Goal: Check status

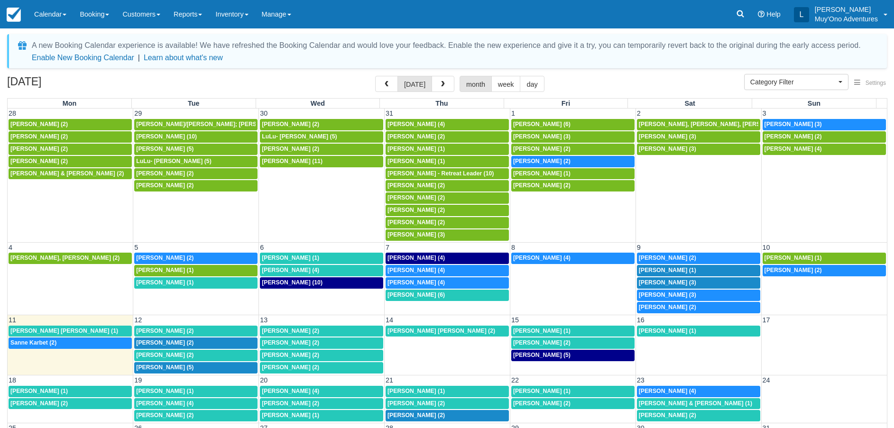
select select
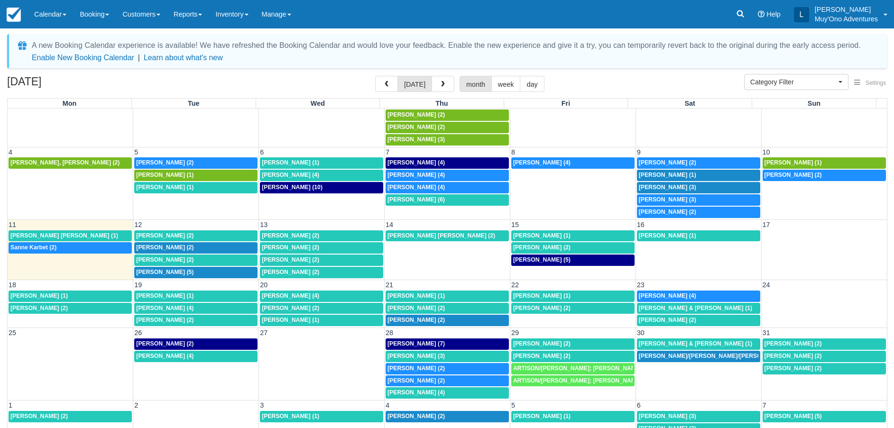
scroll to position [97, 0]
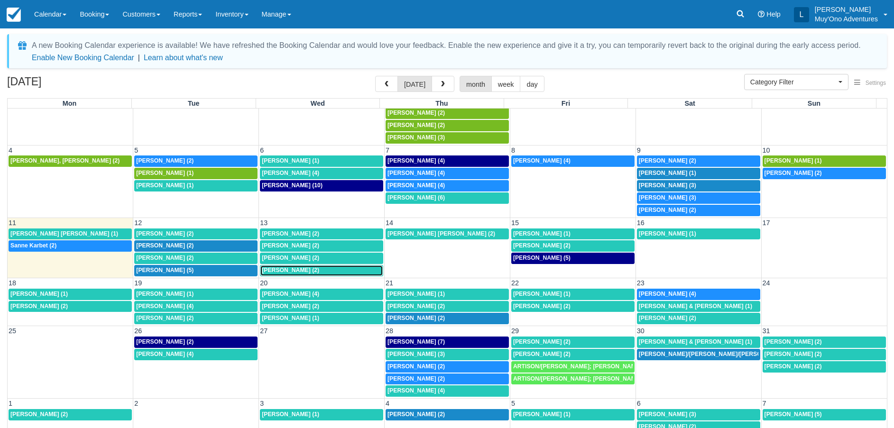
click at [304, 274] on div "1:30p [PERSON_NAME] (2)" at bounding box center [322, 271] width 120 height 8
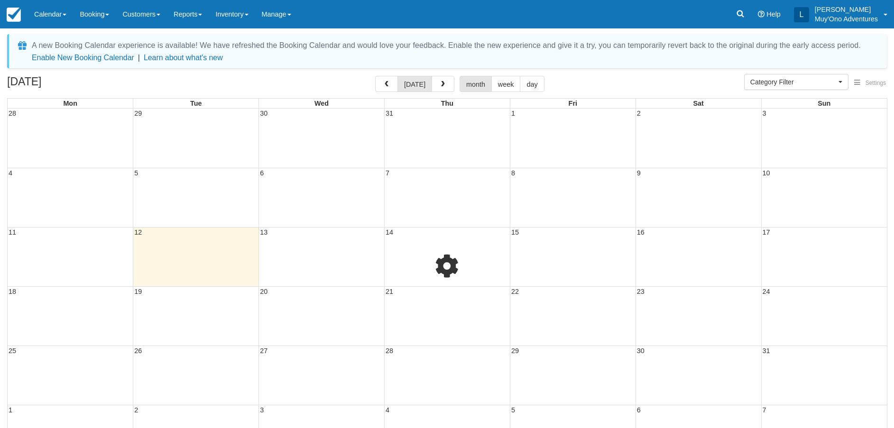
select select
